Goal: Check status: Check status

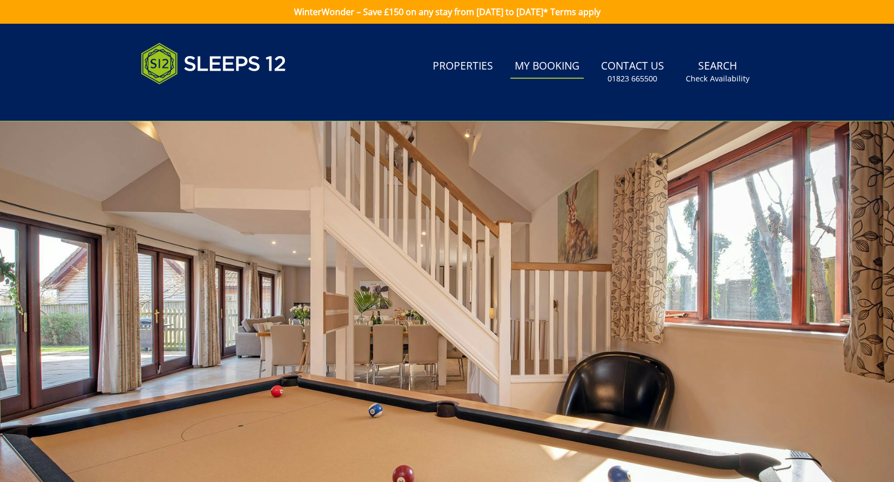
click at [535, 66] on link "My Booking" at bounding box center [546, 66] width 73 height 24
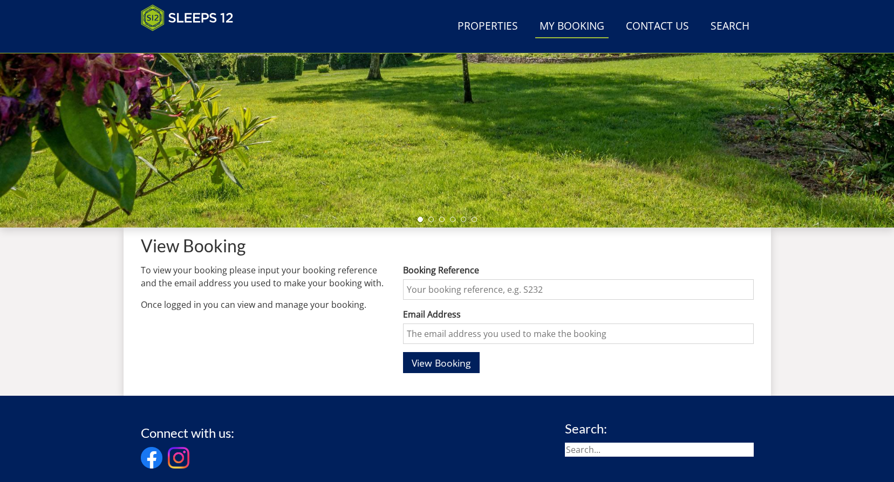
scroll to position [233, 0]
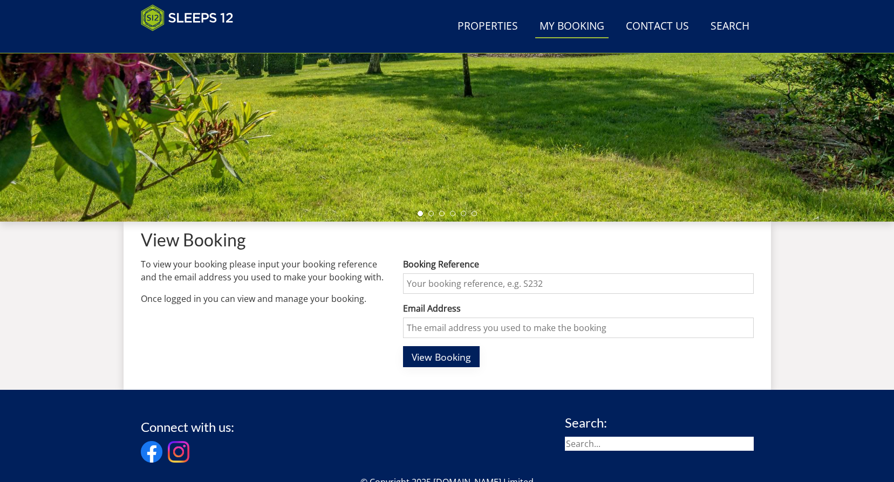
click at [446, 361] on span "View Booking" at bounding box center [441, 357] width 59 height 13
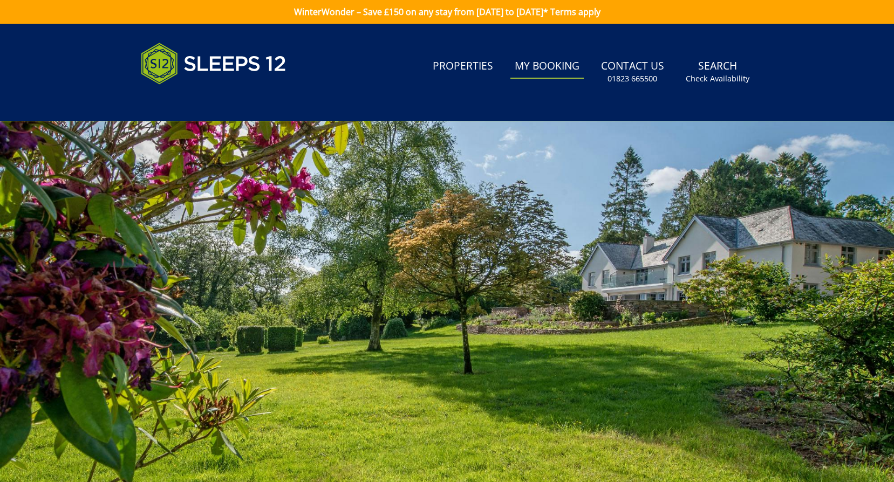
click at [740, 15] on link "WinterWonder – Save £150 on any stay from [DATE] to [DATE]* Terms apply" at bounding box center [447, 12] width 894 height 24
click at [481, 60] on link "Properties" at bounding box center [462, 66] width 69 height 24
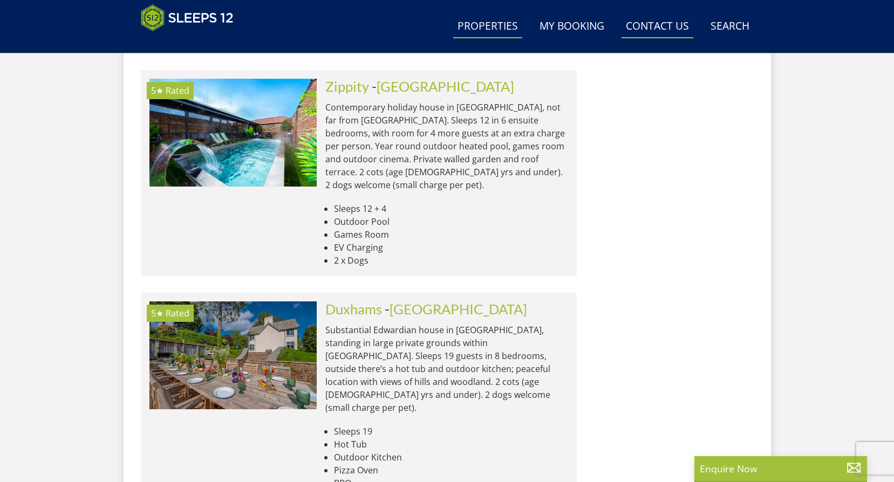
scroll to position [4008, 0]
